Goal: Task Accomplishment & Management: Manage account settings

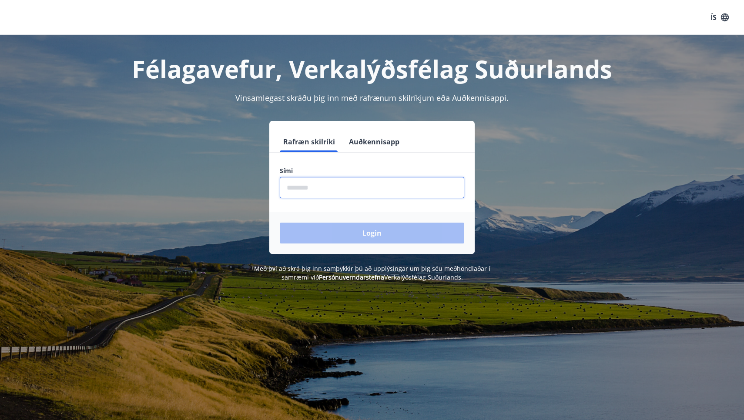
click at [376, 189] on input "phone" at bounding box center [372, 187] width 184 height 21
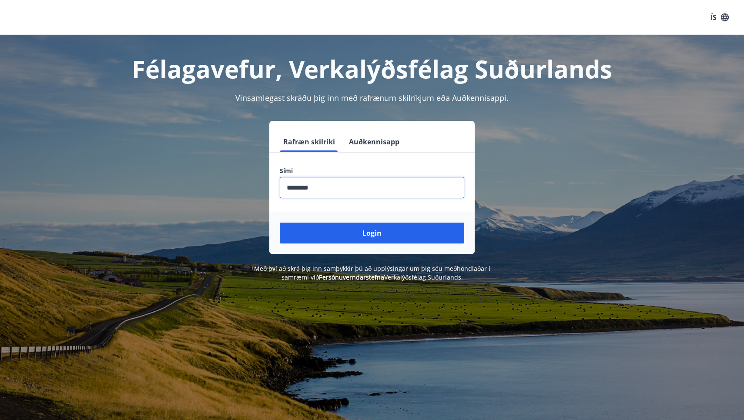
type input "********"
click at [372, 233] on button "Login" at bounding box center [372, 233] width 184 height 21
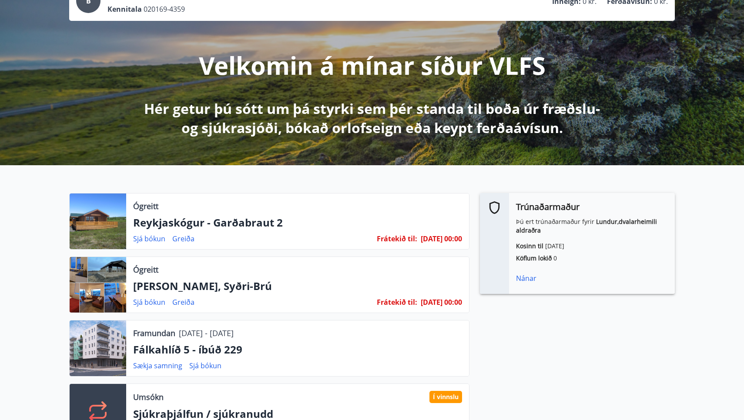
scroll to position [72, 0]
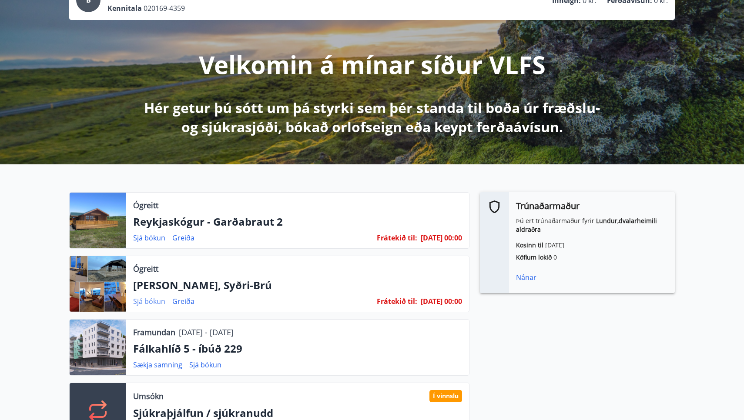
click at [154, 301] on link "Sjá bókun" at bounding box center [149, 302] width 32 height 10
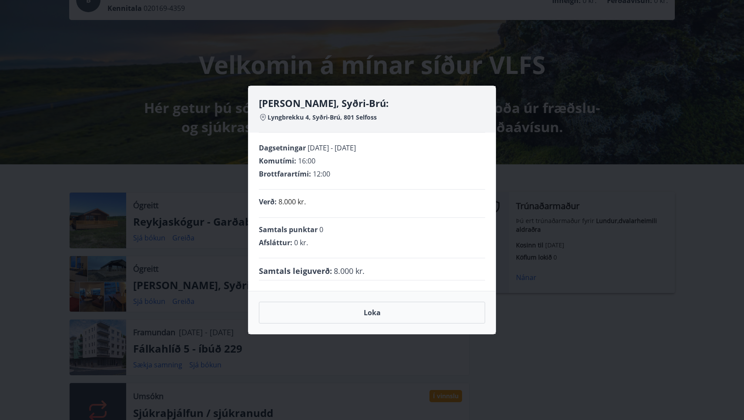
click at [570, 67] on div "Lyngbrekka, Syðri-Brú: Lyngbrekku 4, Syðri-Brú, 801 Selfoss Dagsetningar [DATE]…" at bounding box center [372, 210] width 744 height 420
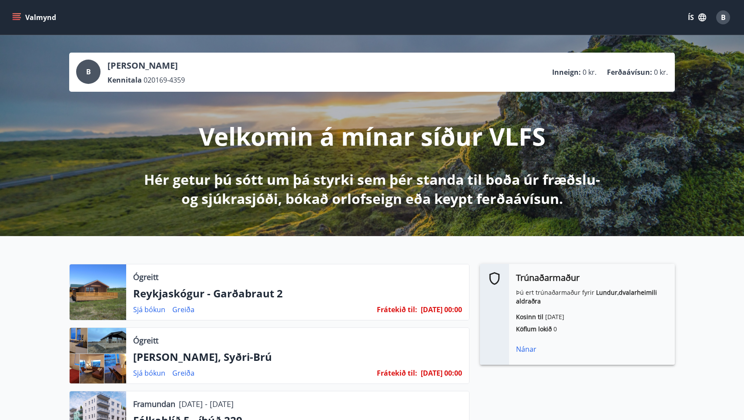
scroll to position [0, 0]
click at [19, 15] on icon "menu" at bounding box center [17, 15] width 8 height 1
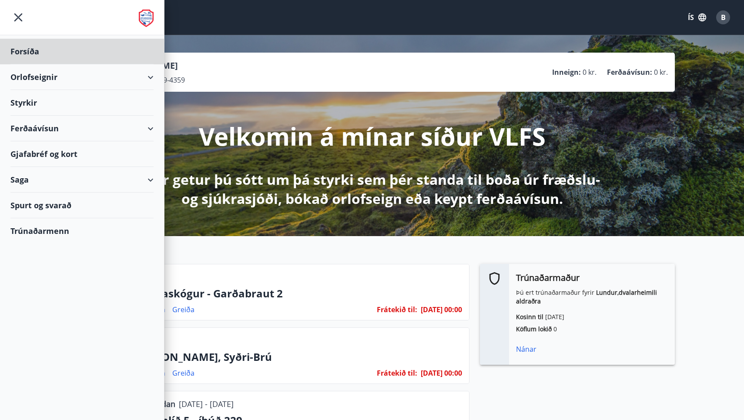
click at [53, 101] on div "Styrkir" at bounding box center [81, 103] width 143 height 26
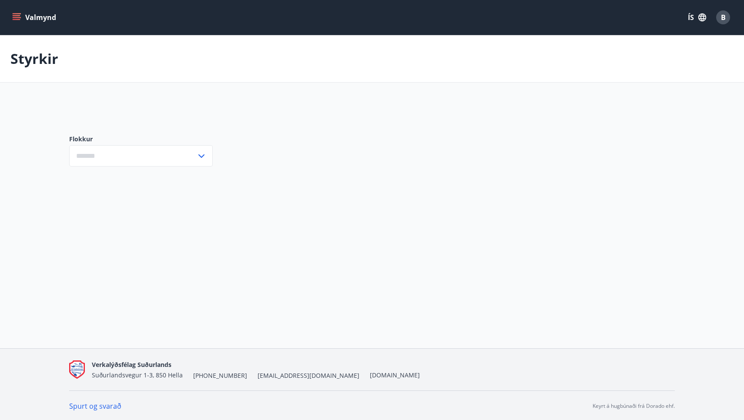
type input "***"
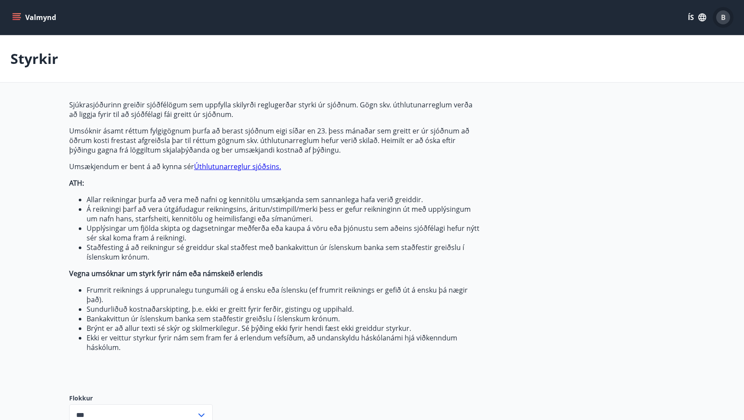
click at [724, 17] on span "B" at bounding box center [723, 18] width 5 height 10
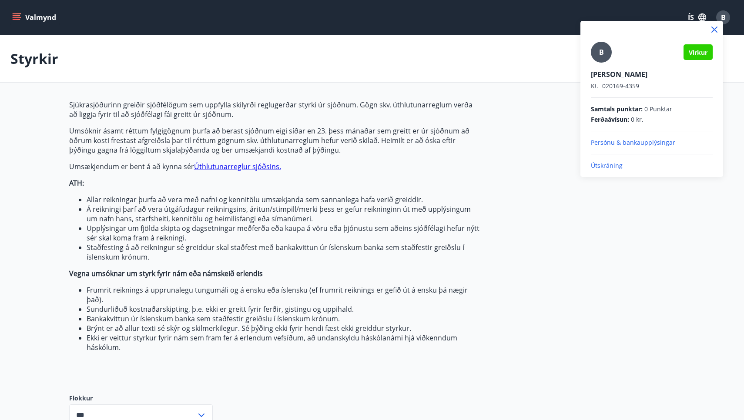
click at [596, 164] on p "Útskráning" at bounding box center [652, 165] width 122 height 9
